Goal: Information Seeking & Learning: Learn about a topic

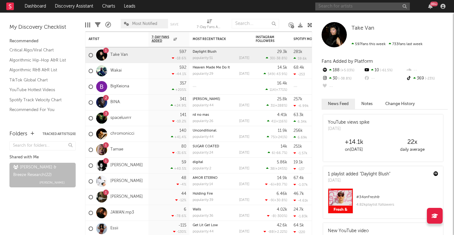
click at [331, 8] on input "text" at bounding box center [363, 7] width 95 height 8
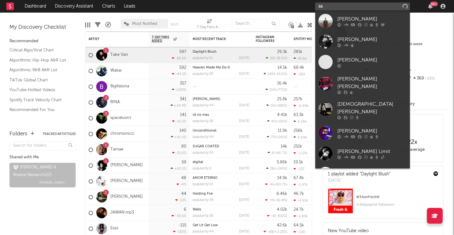
type input "s"
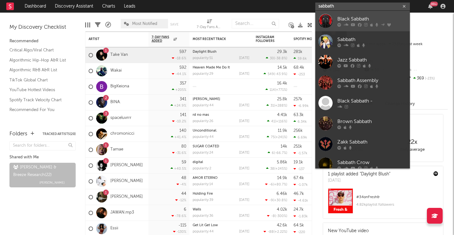
type input "sabbath"
click at [350, 17] on div "Black Sabbath" at bounding box center [372, 19] width 69 height 8
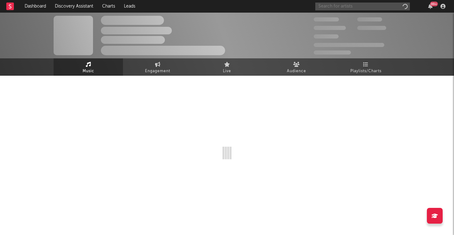
click at [337, 3] on input "text" at bounding box center [363, 7] width 95 height 8
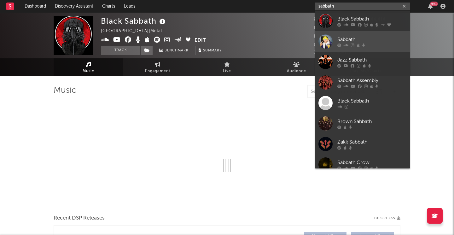
type input "sabbath"
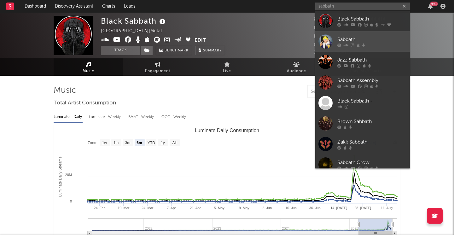
click at [341, 43] on icon at bounding box center [340, 45] width 4 height 4
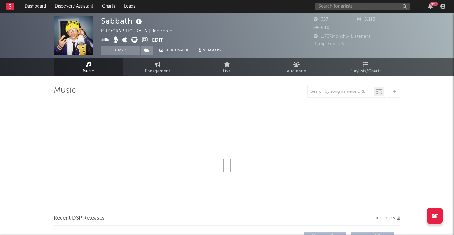
select select "1w"
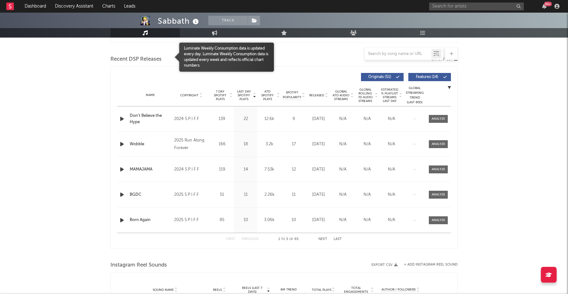
scroll to position [267, 0]
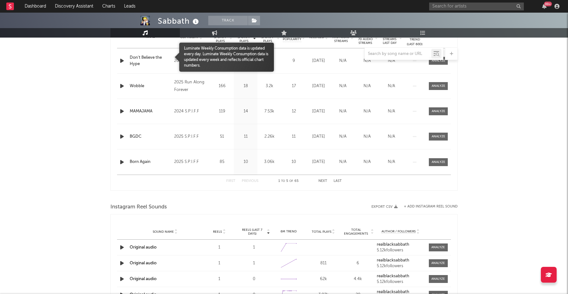
drag, startPoint x: 247, startPoint y: 64, endPoint x: 520, endPoint y: 107, distance: 276.0
click at [454, 107] on body "Dashboard Discovery Assistant Charts Leads 99 + Notifications Settings Mark all…" at bounding box center [284, 146] width 568 height 801
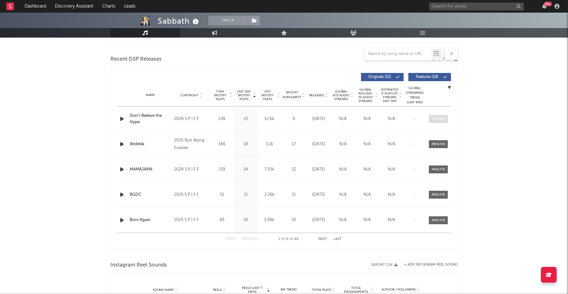
click at [434, 118] on div at bounding box center [439, 118] width 14 height 5
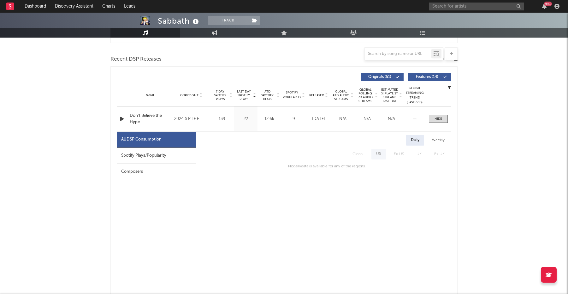
click at [435, 143] on div "Weekly" at bounding box center [438, 140] width 22 height 11
click at [447, 116] on span at bounding box center [438, 119] width 19 height 8
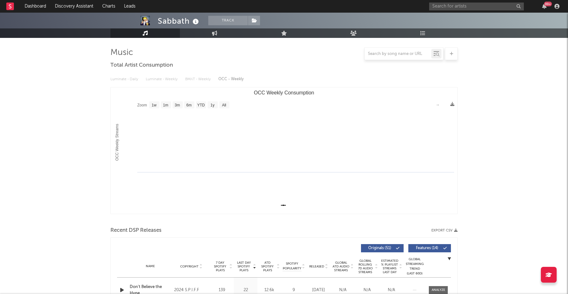
scroll to position [0, 0]
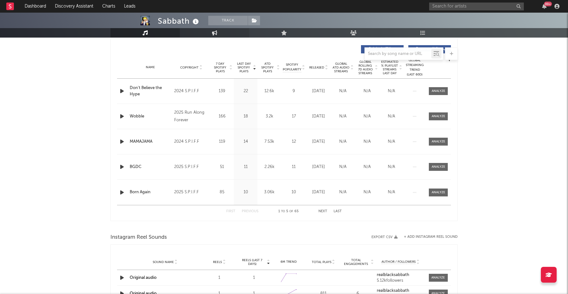
click at [228, 29] on link "Engagement" at bounding box center [214, 32] width 69 height 9
select select "1w"
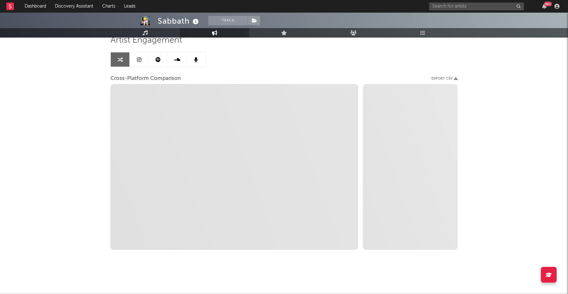
scroll to position [50, 0]
click at [421, 30] on icon at bounding box center [422, 32] width 5 height 5
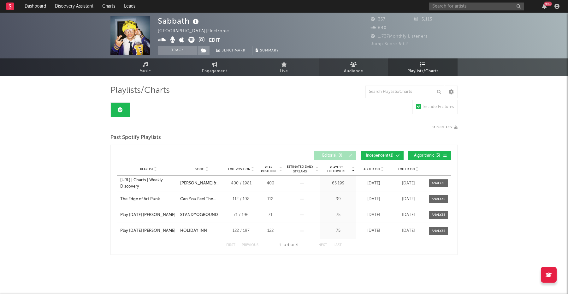
click at [355, 64] on icon at bounding box center [353, 64] width 7 height 5
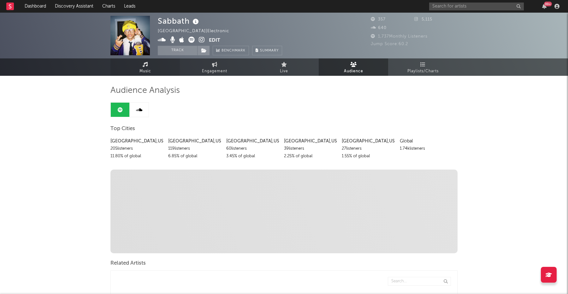
click at [148, 72] on span "Music" at bounding box center [145, 72] width 12 height 8
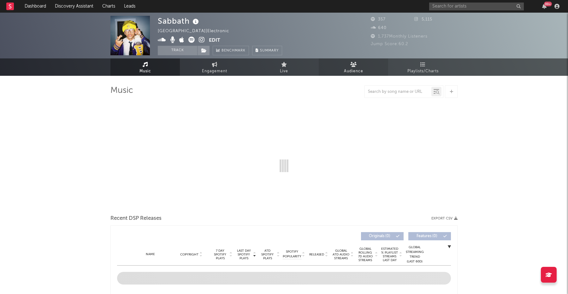
click at [362, 61] on link "Audience" at bounding box center [353, 66] width 69 height 17
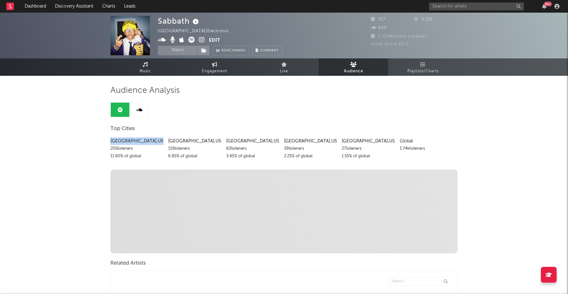
drag, startPoint x: 105, startPoint y: 143, endPoint x: 227, endPoint y: 167, distance: 124.3
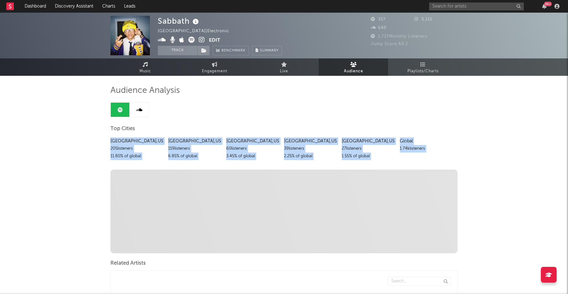
click at [227, 167] on div "Discovered On Show more Playlist Description Playlist Description Playlist Desc…" at bounding box center [283, 209] width 347 height 88
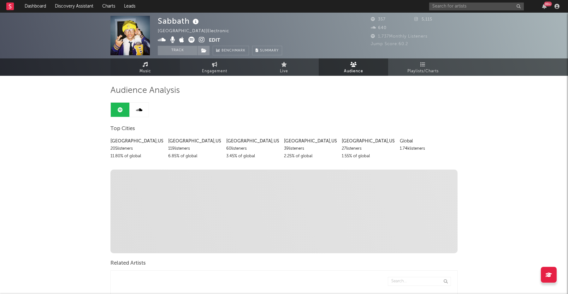
click at [158, 71] on link "Music" at bounding box center [144, 66] width 69 height 17
select select "1w"
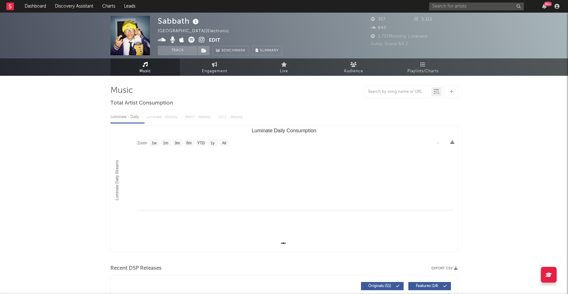
drag, startPoint x: 170, startPoint y: 52, endPoint x: 256, endPoint y: 114, distance: 106.4
click at [171, 52] on button "Track" at bounding box center [177, 50] width 39 height 9
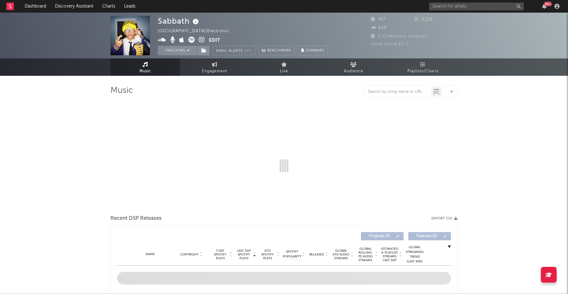
click at [205, 54] on span at bounding box center [203, 50] width 13 height 9
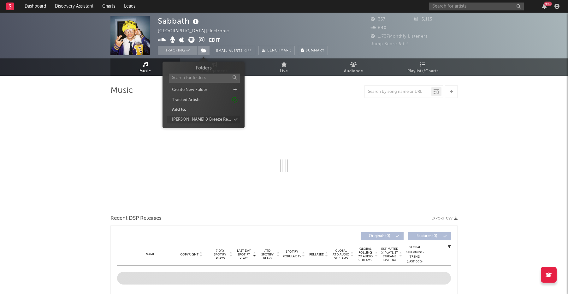
select select "1w"
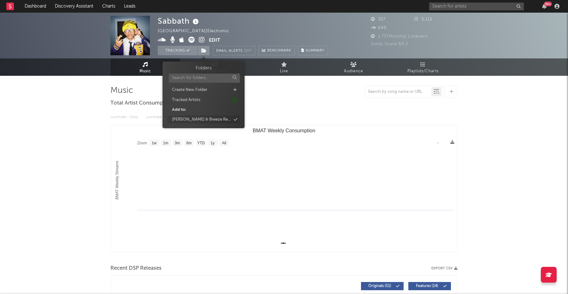
click at [200, 118] on div "[PERSON_NAME] & Breeze Research" at bounding box center [201, 119] width 59 height 6
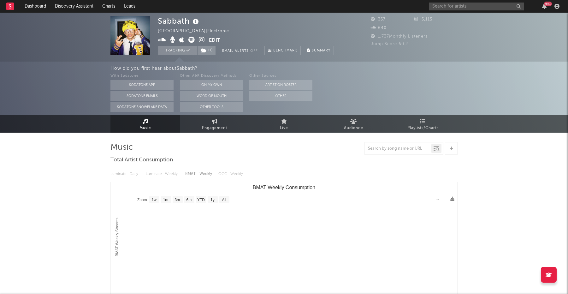
click at [454, 1] on div "99 +" at bounding box center [495, 6] width 133 height 13
click at [447, 7] on input "text" at bounding box center [476, 7] width 95 height 8
click at [168, 123] on link "Music" at bounding box center [144, 123] width 69 height 17
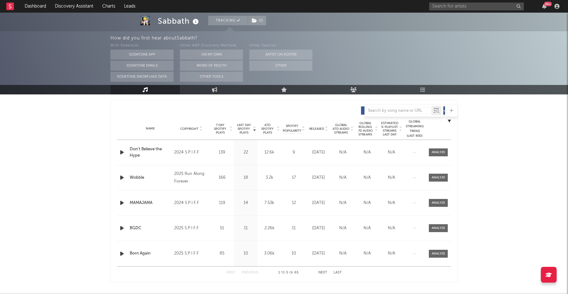
scroll to position [248, 0]
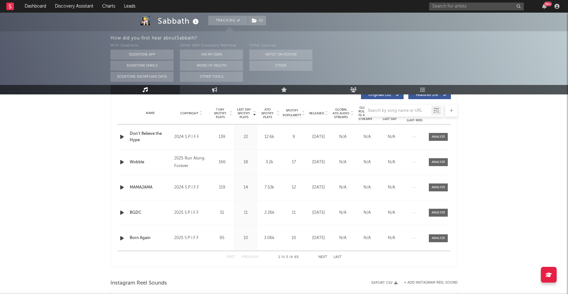
click at [323, 235] on div "First Previous 1 to 5 of 65 Next Last" at bounding box center [283, 257] width 115 height 12
click at [323, 235] on button "Next" at bounding box center [322, 256] width 9 height 3
click at [322, 235] on button "Next" at bounding box center [322, 256] width 9 height 3
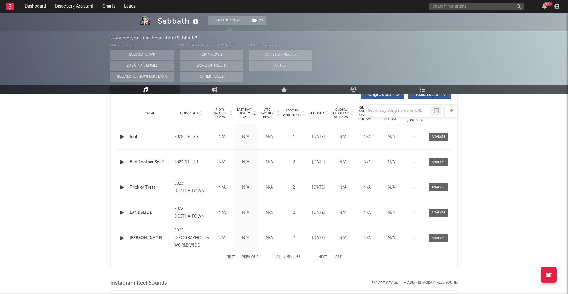
click at [237, 235] on div "First Previous 21 to 25 of 65 Next Last" at bounding box center [283, 257] width 115 height 12
click at [231, 235] on div "First Previous 21 to 25 of 65 Next Last" at bounding box center [283, 257] width 115 height 12
click at [228, 235] on button "First" at bounding box center [230, 256] width 9 height 3
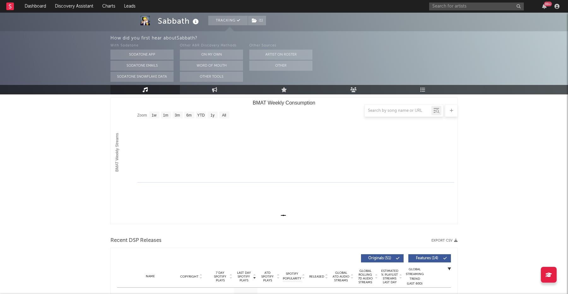
scroll to position [0, 0]
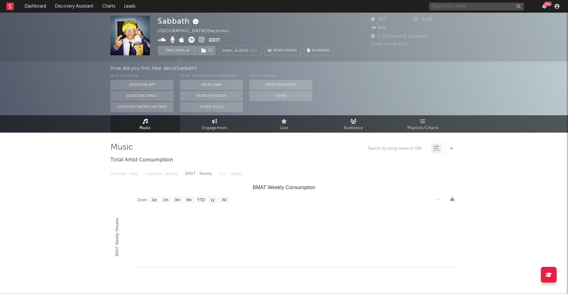
click at [454, 4] on input "text" at bounding box center [476, 7] width 95 height 8
click at [454, 5] on input "7anna" at bounding box center [476, 7] width 95 height 8
click at [454, 9] on input "7anna" at bounding box center [476, 7] width 95 height 8
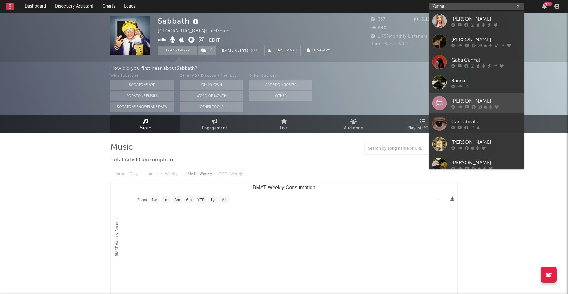
scroll to position [68, 0]
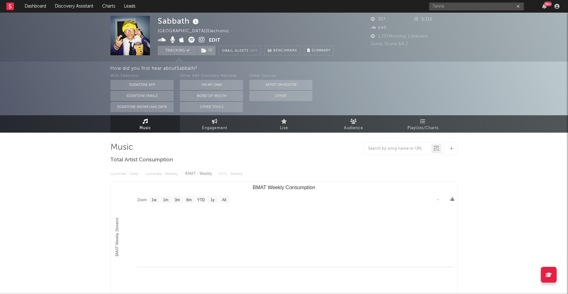
click at [352, 24] on div "Sabbath [GEOGRAPHIC_DATA] | Electronic Edit Tracking ( 1 ) Email Alerts Off Ben…" at bounding box center [260, 35] width 205 height 39
click at [435, 3] on input "7anna" at bounding box center [476, 7] width 95 height 8
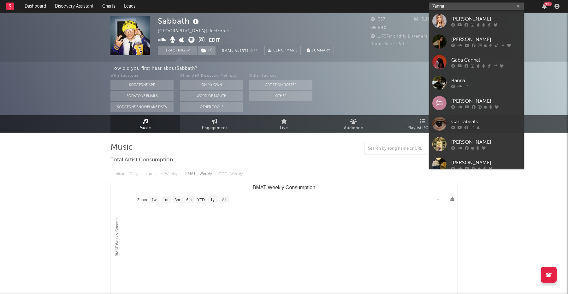
click at [436, 6] on input "7anna" at bounding box center [476, 7] width 95 height 8
click at [451, 5] on input "7avnna" at bounding box center [476, 7] width 95 height 8
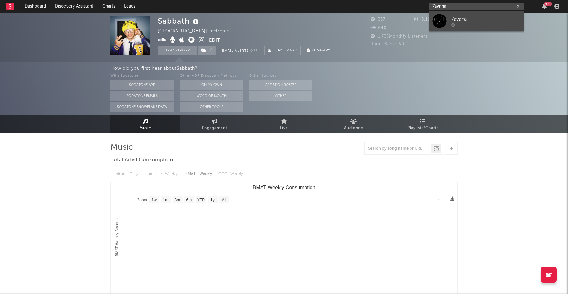
type input "7avnna"
click at [447, 23] on link "7avana" at bounding box center [476, 21] width 95 height 21
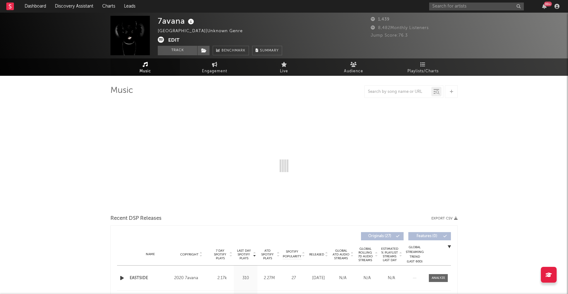
select select "6m"
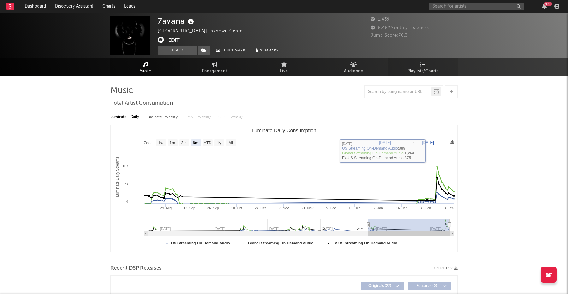
click at [421, 64] on icon at bounding box center [422, 64] width 5 height 5
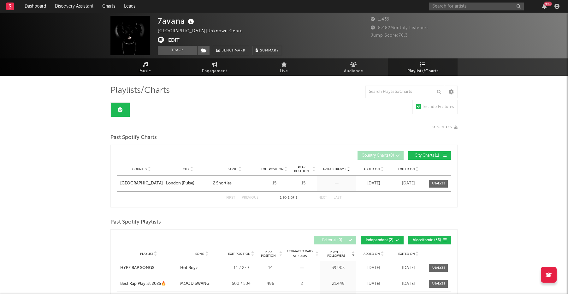
click at [143, 69] on span "Music" at bounding box center [145, 72] width 12 height 8
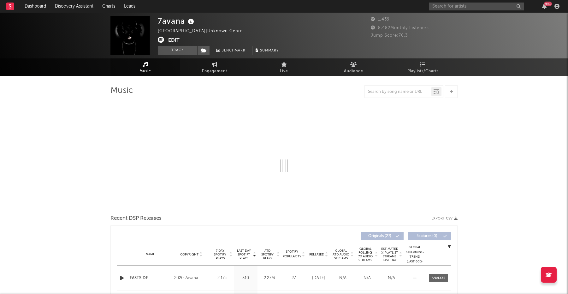
select select "6m"
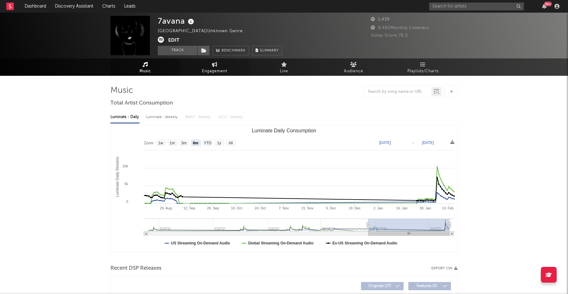
click at [209, 71] on span "Engagement" at bounding box center [214, 72] width 25 height 8
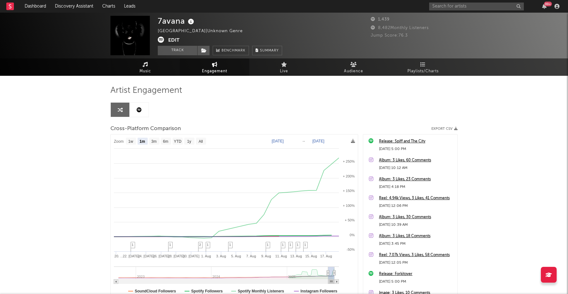
select select "1m"
drag, startPoint x: 146, startPoint y: 68, endPoint x: 234, endPoint y: 139, distance: 113.3
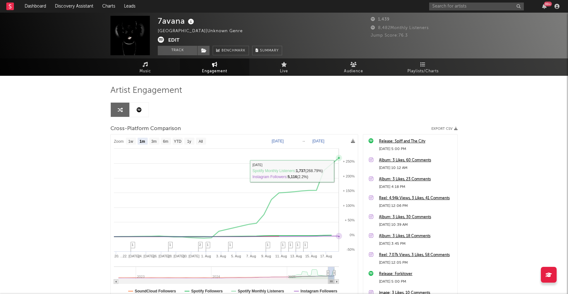
type input "[DATE]"
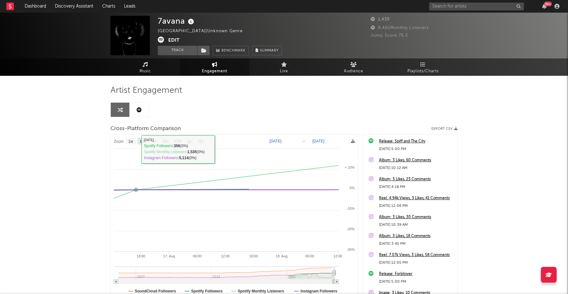
click at [145, 141] on text "1m" at bounding box center [142, 141] width 5 height 4
select select "1m"
type input "[DATE]"
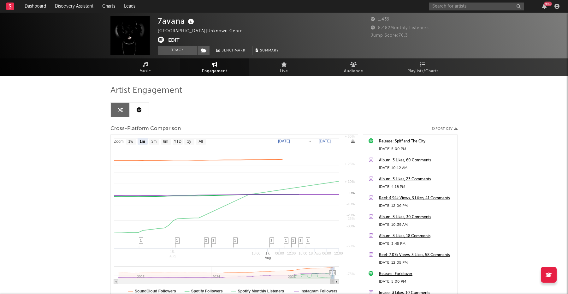
select select "1m"
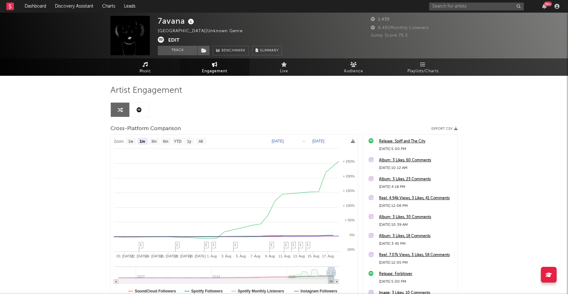
click at [129, 67] on link "Music" at bounding box center [144, 66] width 69 height 17
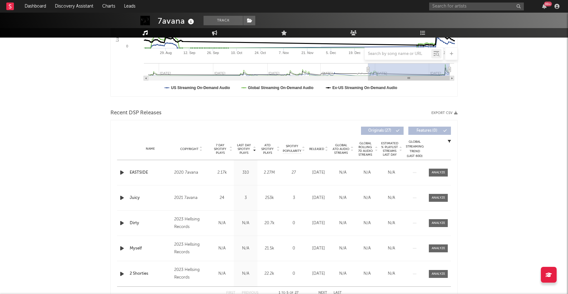
scroll to position [225, 0]
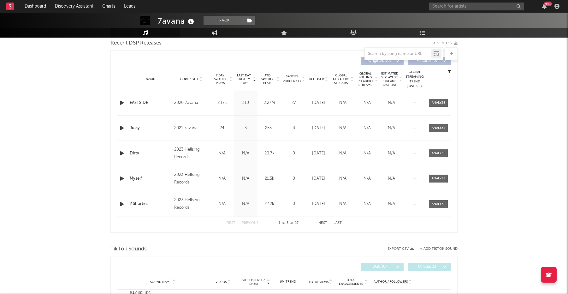
click at [317, 76] on div "Name Copyright Label Album Names Composer Names 7 Day Spotify Plays Last Day Sp…" at bounding box center [284, 79] width 334 height 22
click at [318, 78] on span "Released" at bounding box center [316, 79] width 15 height 4
click at [320, 85] on div "Name Copyright Label Album Names Composer Names 7 Day Spotify Plays Last Day Sp…" at bounding box center [284, 79] width 334 height 22
click at [320, 77] on div "Released" at bounding box center [318, 79] width 21 height 5
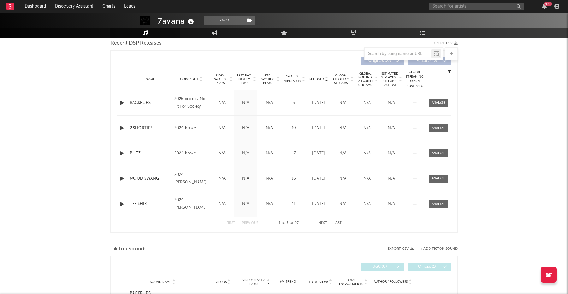
click at [427, 99] on div at bounding box center [437, 103] width 21 height 8
click at [434, 101] on div at bounding box center [439, 102] width 14 height 5
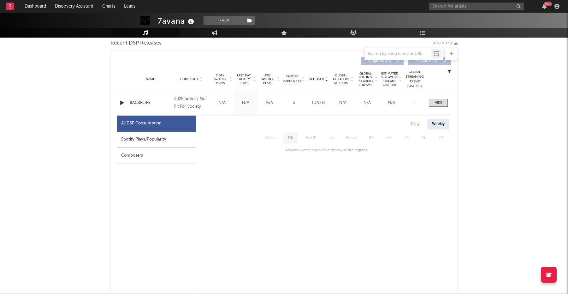
click at [411, 123] on div "Daily" at bounding box center [415, 124] width 18 height 11
click at [431, 123] on div "Weekly" at bounding box center [438, 124] width 22 height 11
click at [434, 104] on span at bounding box center [438, 103] width 19 height 8
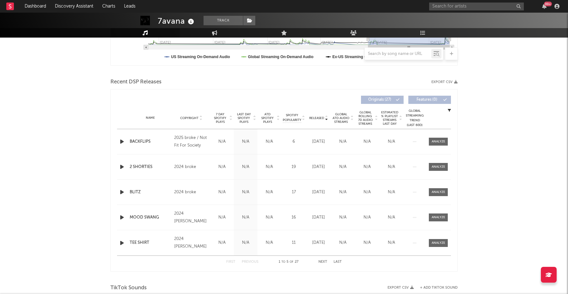
scroll to position [0, 0]
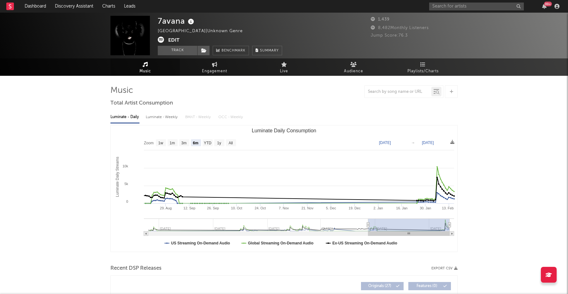
click at [159, 139] on rect "Luminate Daily Consumption" at bounding box center [161, 142] width 10 height 7
select select "1w"
type input "[DATE]"
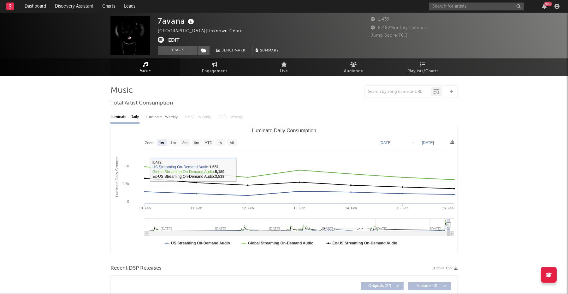
click at [175, 146] on rect "Luminate Daily Consumption" at bounding box center [284, 188] width 346 height 126
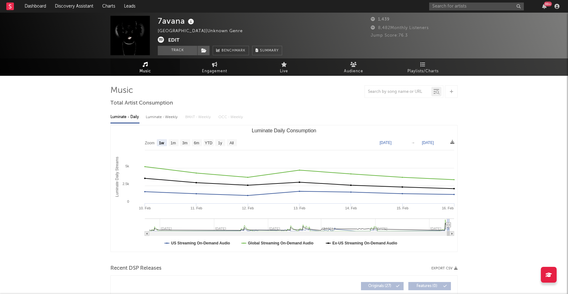
click at [174, 145] on text "1m" at bounding box center [173, 143] width 5 height 4
select select "1m"
type input "[DATE]"
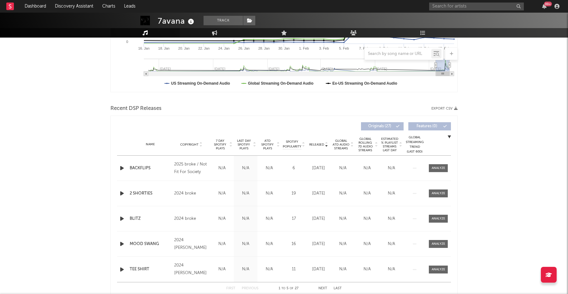
scroll to position [162, 0]
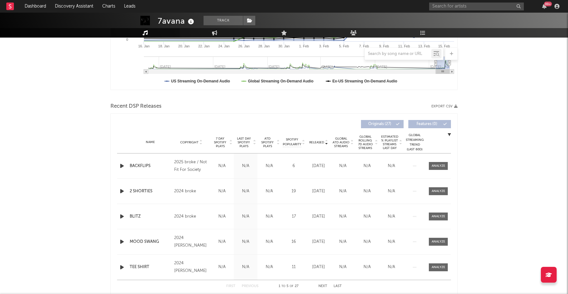
click at [315, 141] on span "Released" at bounding box center [316, 142] width 15 height 4
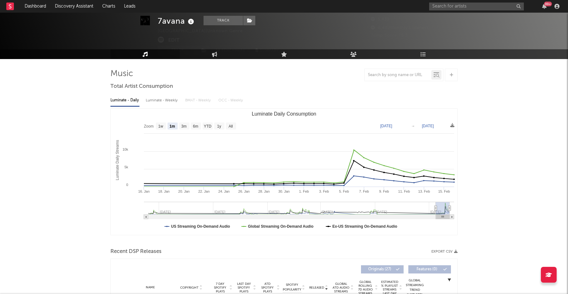
scroll to position [15, 0]
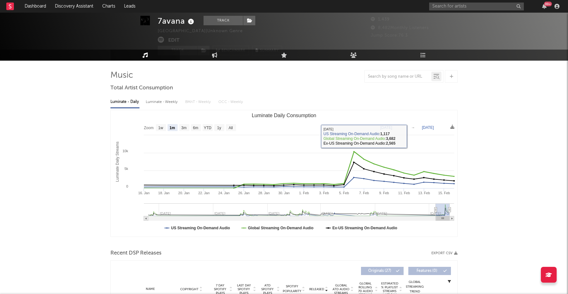
click at [432, 128] on text "[DATE]" at bounding box center [428, 127] width 12 height 4
click at [440, 127] on input "[DATE]" at bounding box center [432, 127] width 29 height 6
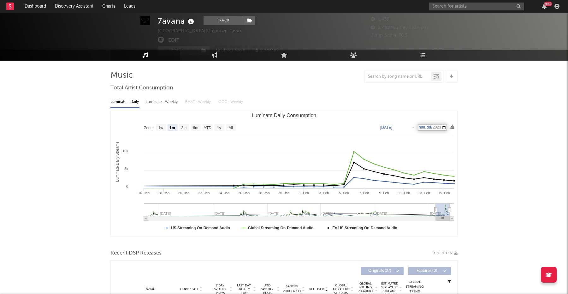
click at [446, 125] on input "[DATE]" at bounding box center [432, 127] width 29 height 6
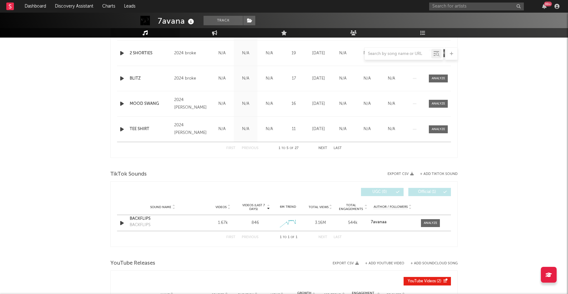
scroll to position [302, 0]
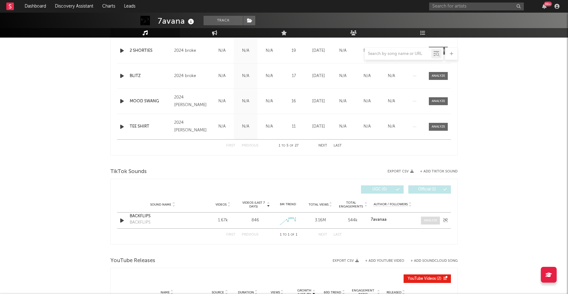
click at [430, 218] on div at bounding box center [431, 220] width 14 height 5
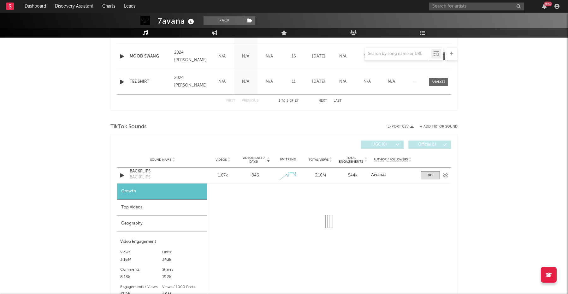
select select "1w"
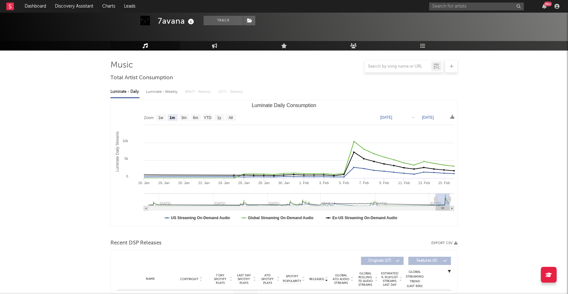
scroll to position [0, 0]
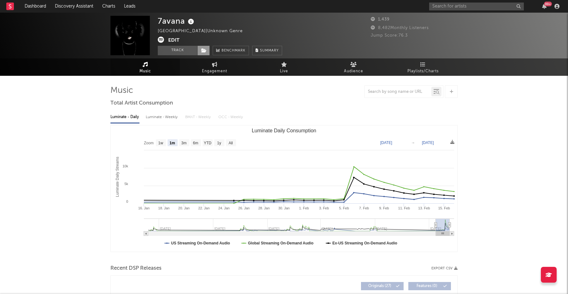
drag, startPoint x: 183, startPoint y: 49, endPoint x: 199, endPoint y: 49, distance: 15.8
click at [183, 49] on button "Track" at bounding box center [177, 50] width 39 height 9
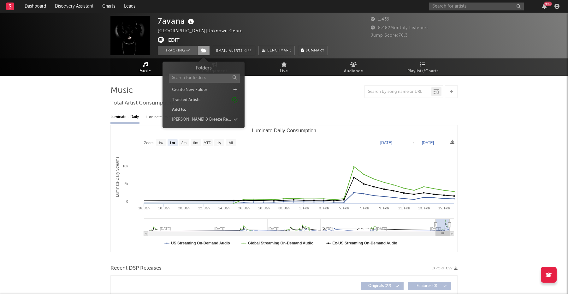
click at [199, 49] on span at bounding box center [203, 50] width 13 height 9
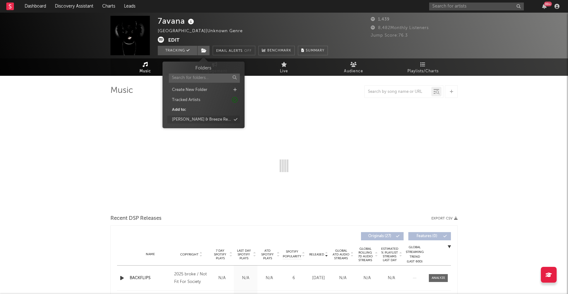
click at [204, 121] on div "[PERSON_NAME] & Breeze Research" at bounding box center [201, 119] width 59 height 6
select select "6m"
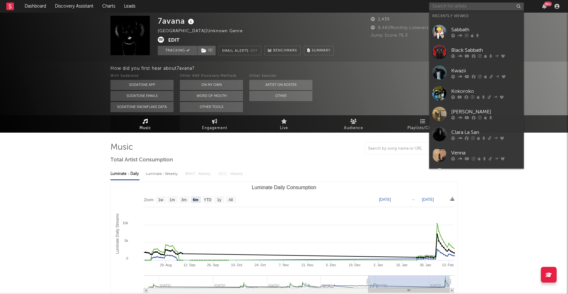
click at [454, 6] on input "text" at bounding box center [476, 7] width 95 height 8
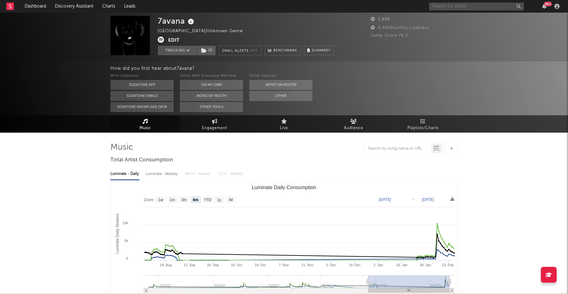
click at [447, 5] on input "text" at bounding box center [476, 7] width 95 height 8
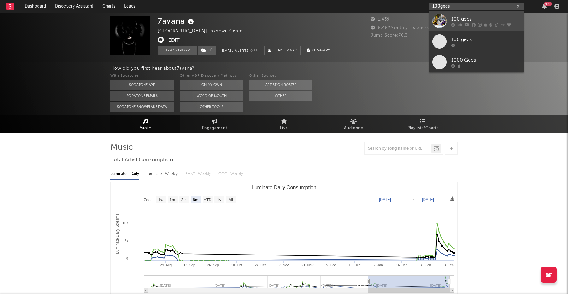
type input "100gecs"
click at [454, 15] on link "100 gecs" at bounding box center [476, 21] width 95 height 21
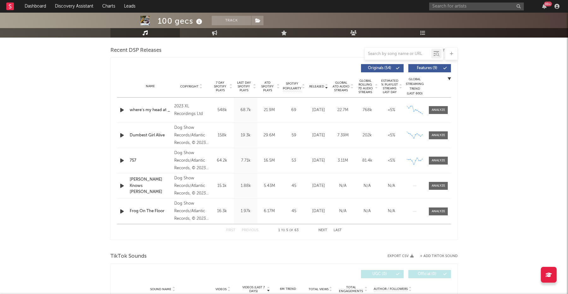
scroll to position [218, 0]
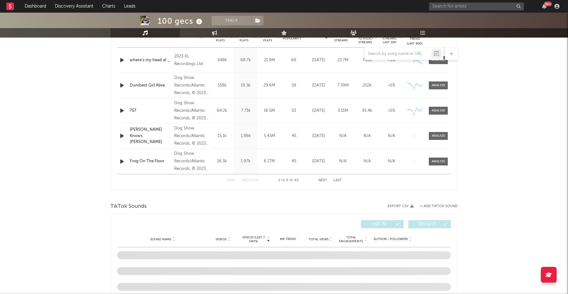
select select "6m"
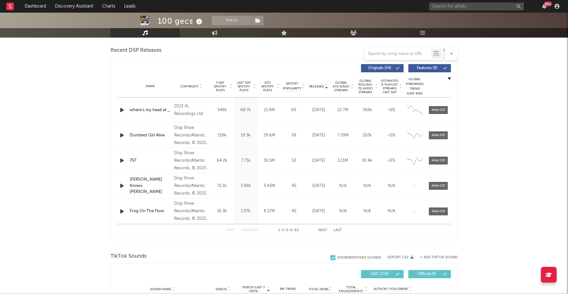
click at [314, 86] on span "Released" at bounding box center [316, 87] width 15 height 4
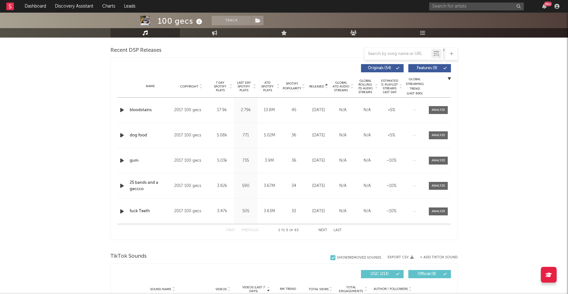
click at [314, 86] on span "Released" at bounding box center [316, 87] width 15 height 4
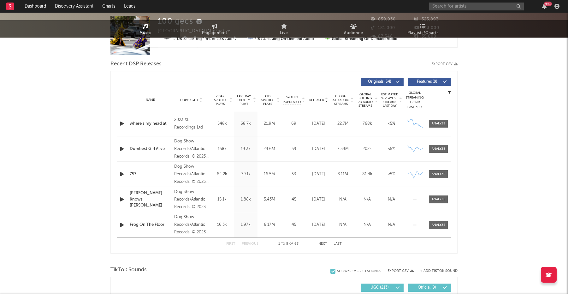
scroll to position [0, 0]
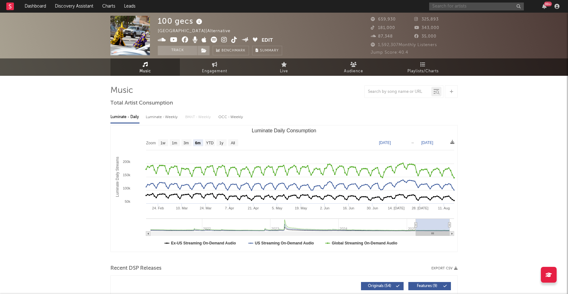
click at [450, 5] on input "text" at bounding box center [476, 7] width 95 height 8
click at [451, 8] on input "[DEMOGRAPHIC_DATA]" at bounding box center [476, 7] width 95 height 8
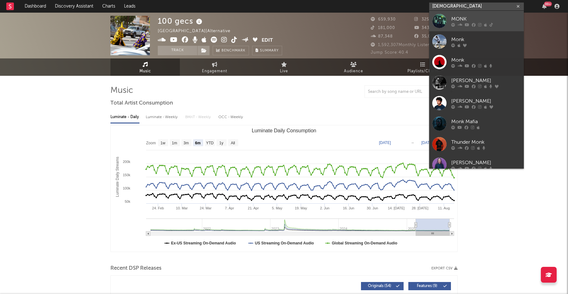
type input "[DEMOGRAPHIC_DATA]"
click at [454, 15] on div "MONK" at bounding box center [485, 19] width 69 height 8
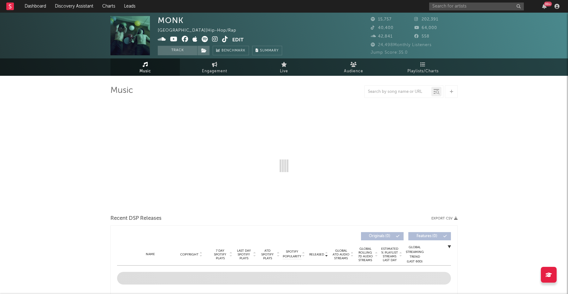
select select "6m"
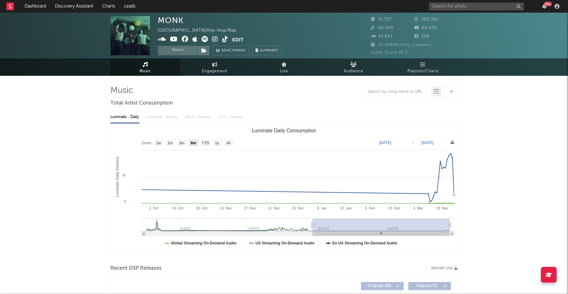
click at [432, 140] on text "[DATE]" at bounding box center [428, 142] width 12 height 4
click at [444, 141] on input "[DATE]" at bounding box center [431, 142] width 29 height 6
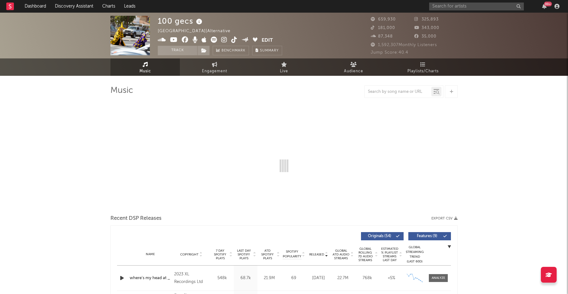
select select "6m"
